Goal: Find specific page/section: Find specific page/section

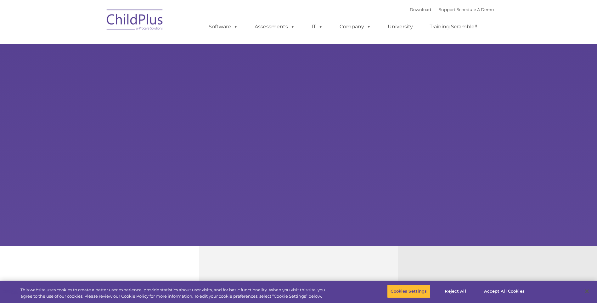
type input ""
select select "MEDIUM"
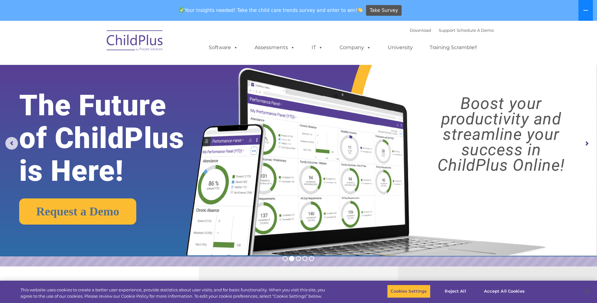
click at [588, 11] on icon at bounding box center [585, 10] width 5 height 5
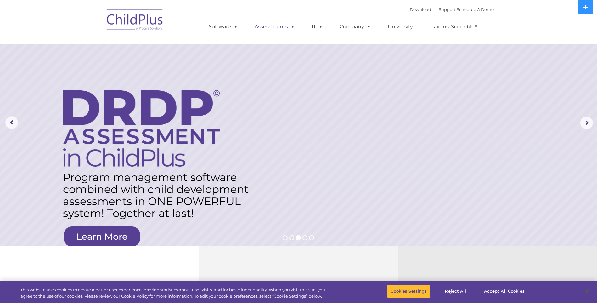
click at [282, 32] on link "Assessments" at bounding box center [274, 26] width 53 height 13
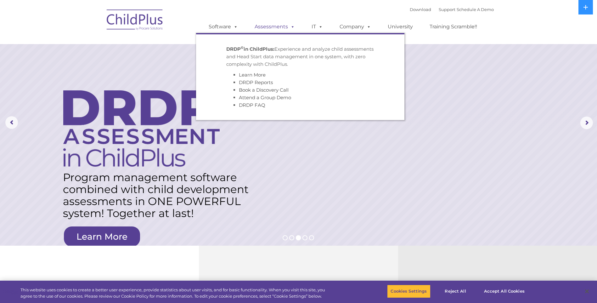
click at [281, 26] on link "Assessments" at bounding box center [274, 26] width 53 height 13
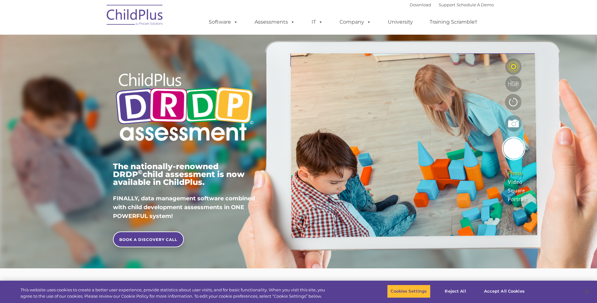
type input ""
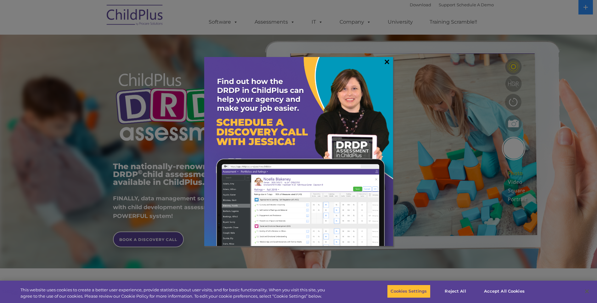
click at [388, 64] on link "×" at bounding box center [386, 62] width 7 height 6
